Goal: Information Seeking & Learning: Find specific page/section

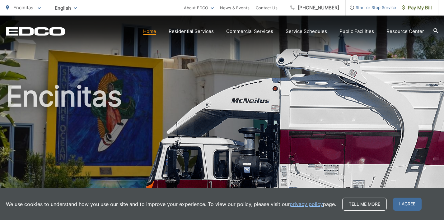
click at [296, 203] on link "privacy policy" at bounding box center [306, 204] width 33 height 7
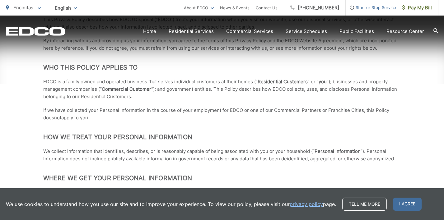
scroll to position [249, 0]
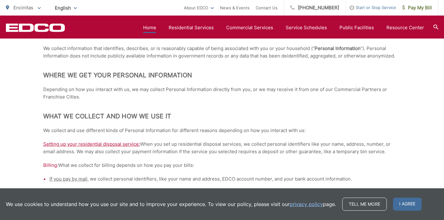
click at [149, 27] on link "Home" at bounding box center [149, 27] width 13 height 7
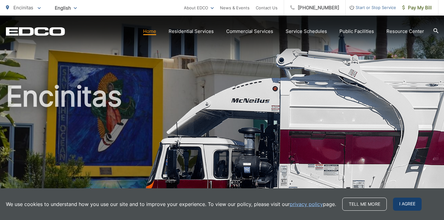
click at [407, 205] on span "I agree" at bounding box center [407, 204] width 29 height 13
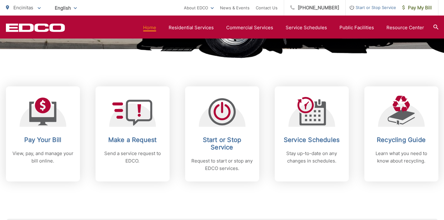
scroll to position [218, 0]
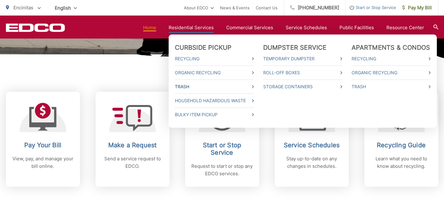
click at [189, 88] on link "Trash" at bounding box center [214, 86] width 79 height 7
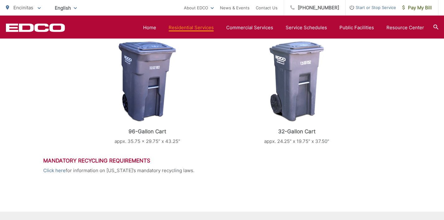
scroll to position [249, 0]
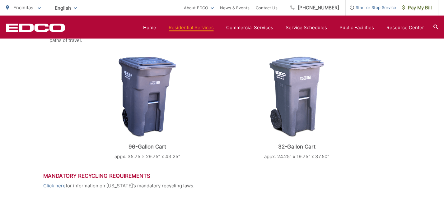
click at [144, 96] on img at bounding box center [148, 97] width 58 height 81
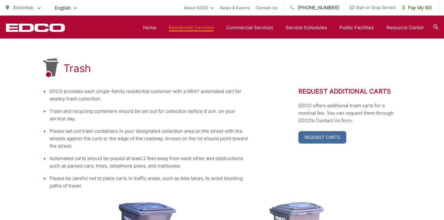
scroll to position [93, 0]
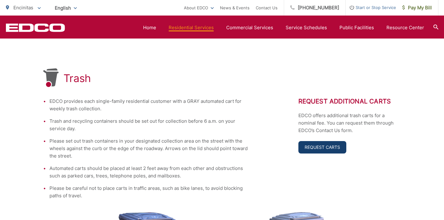
click at [321, 147] on link "Request Carts" at bounding box center [322, 147] width 48 height 12
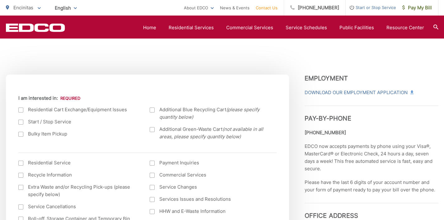
scroll to position [218, 0]
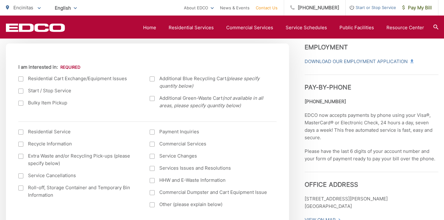
click at [46, 80] on label "Residential Cart Exchange/Equipment Issues" at bounding box center [77, 78] width 119 height 7
click at [0, 0] on input "I am interested in:" at bounding box center [0, 0] width 0 height 0
click at [38, 134] on label "Residential Service" at bounding box center [77, 131] width 119 height 7
click at [0, 0] on input "I am interested in: (continued) *" at bounding box center [0, 0] width 0 height 0
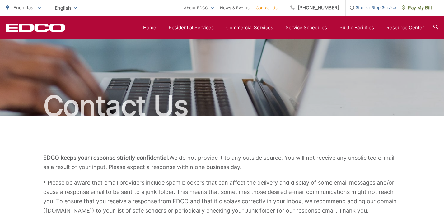
scroll to position [0, 0]
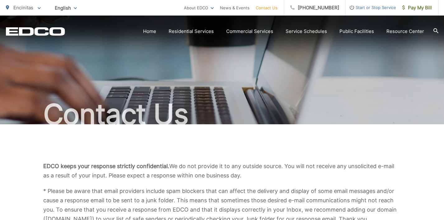
click at [21, 7] on span "Encinitas" at bounding box center [23, 8] width 20 height 6
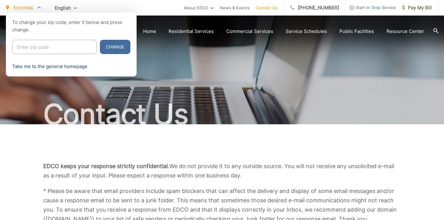
click at [52, 65] on link "Take me to the general homepage" at bounding box center [49, 66] width 75 height 7
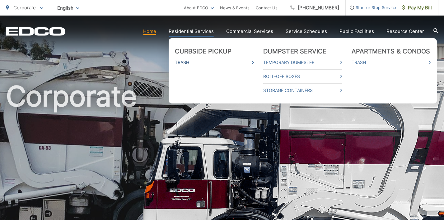
click at [181, 62] on link "Trash" at bounding box center [214, 62] width 79 height 7
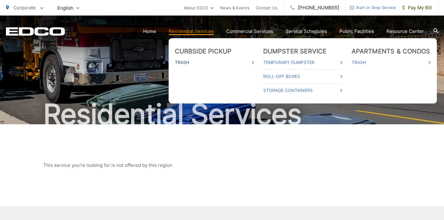
click at [181, 60] on link "Trash" at bounding box center [214, 62] width 79 height 7
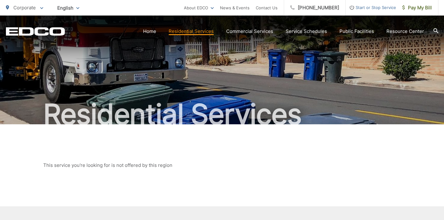
click at [40, 9] on icon at bounding box center [41, 8] width 3 height 2
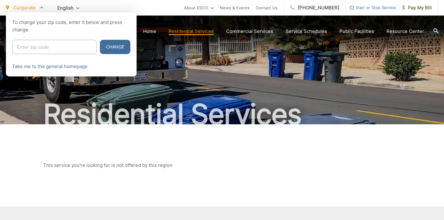
click at [26, 46] on input "Enter zip code" at bounding box center [54, 47] width 85 height 14
type input "92024"
click at [100, 48] on button "Change" at bounding box center [115, 47] width 30 height 14
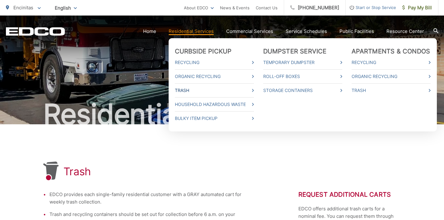
click at [189, 89] on link "Trash" at bounding box center [214, 90] width 79 height 7
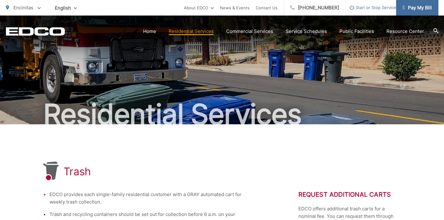
click at [424, 7] on span "Pay My Bill" at bounding box center [417, 7] width 30 height 7
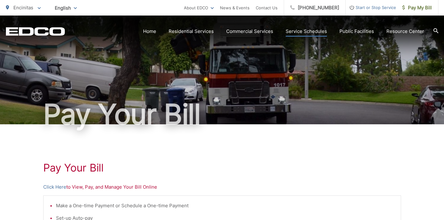
click at [318, 34] on link "Service Schedules" at bounding box center [306, 31] width 41 height 7
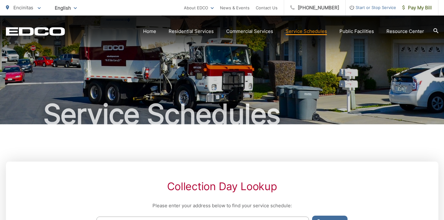
click at [16, 6] on span "Encinitas" at bounding box center [23, 8] width 20 height 6
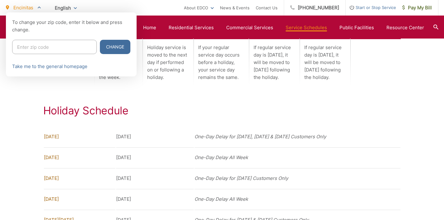
scroll to position [436, 0]
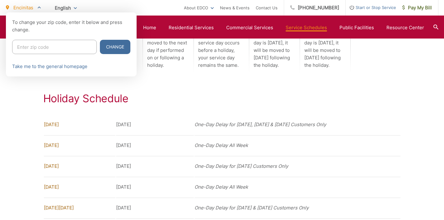
click at [43, 47] on input "Enter zip code" at bounding box center [54, 47] width 85 height 14
type input "92024"
click at [100, 51] on button "Change" at bounding box center [115, 47] width 30 height 14
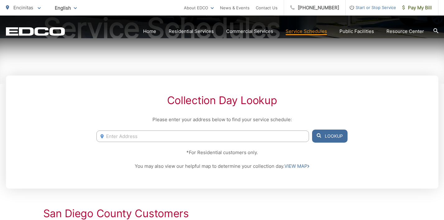
scroll to position [93, 0]
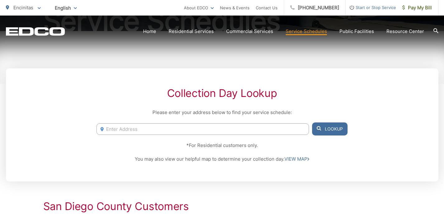
click at [126, 130] on input "Enter Address" at bounding box center [202, 130] width 212 height 12
click at [303, 161] on link "VIEW MAP" at bounding box center [296, 159] width 25 height 7
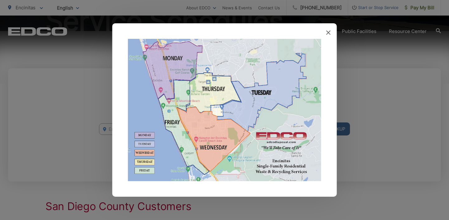
click at [255, 119] on img at bounding box center [224, 110] width 193 height 143
click at [332, 32] on div at bounding box center [224, 110] width 224 height 174
click at [329, 32] on icon at bounding box center [328, 32] width 4 height 4
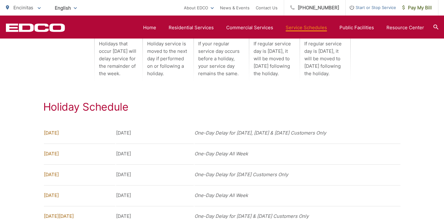
scroll to position [334, 0]
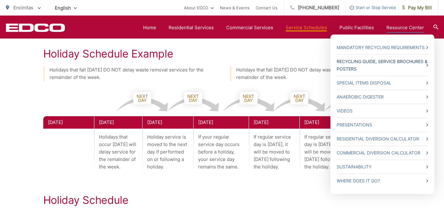
click at [379, 63] on link "Recycling Guide, Service Brochures & Posters" at bounding box center [382, 65] width 91 height 15
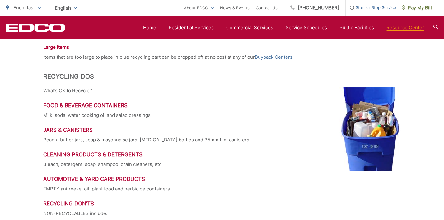
scroll to position [965, 0]
